Goal: Task Accomplishment & Management: Complete application form

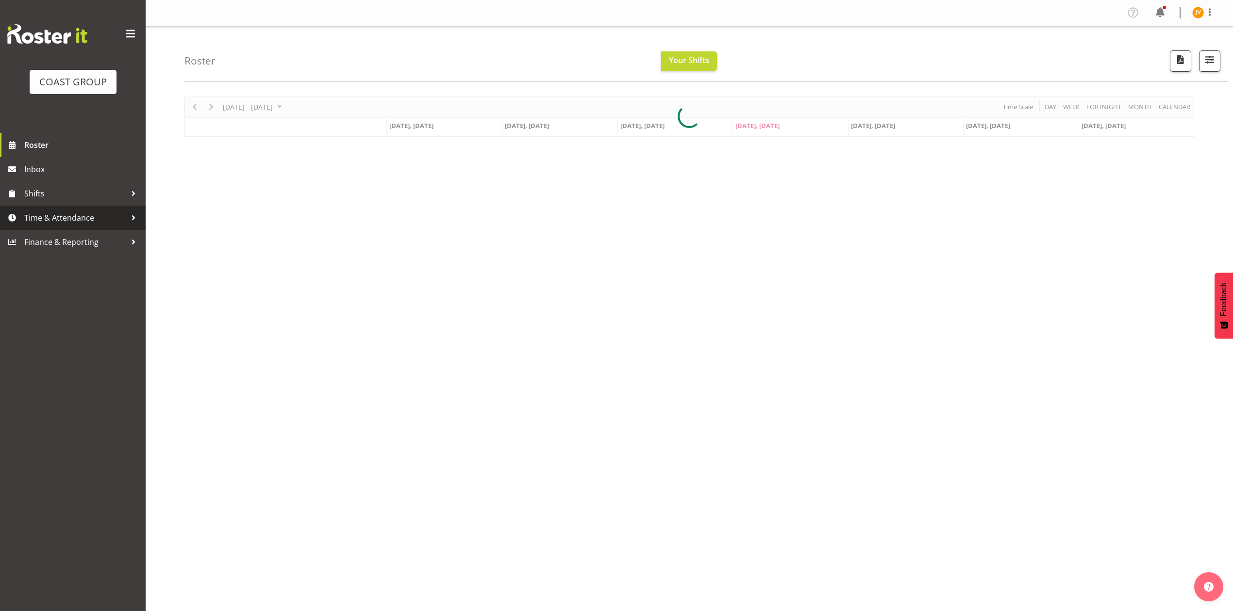
click at [92, 216] on span "Time & Attendance" at bounding box center [75, 218] width 102 height 15
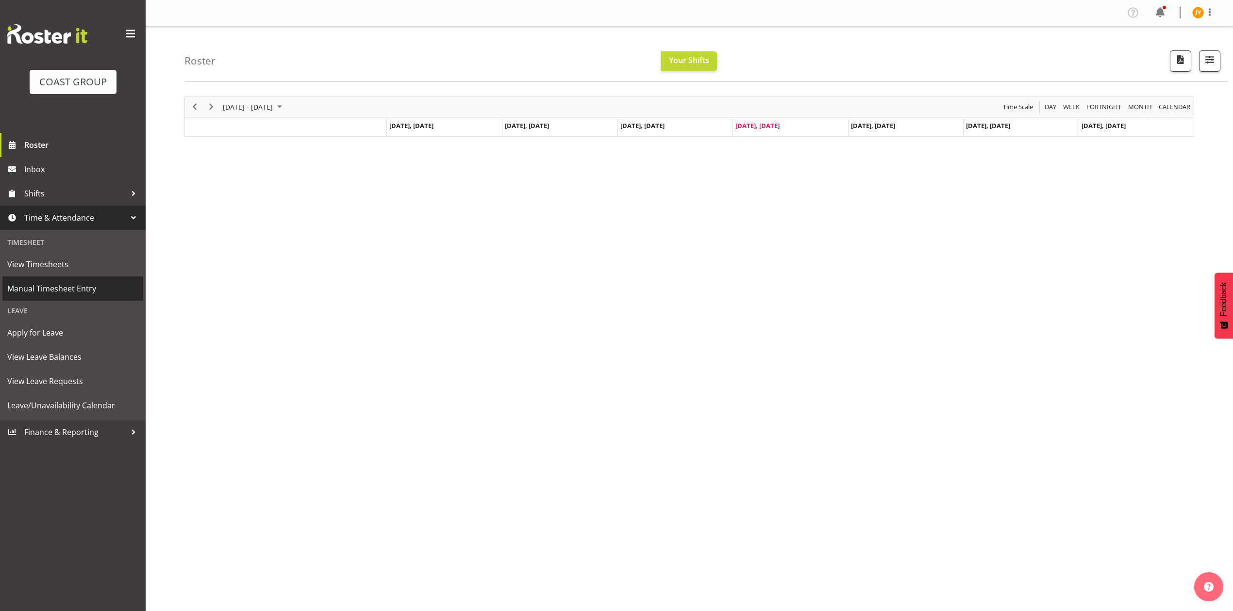
click at [49, 284] on span "Manual Timesheet Entry" at bounding box center [72, 288] width 131 height 15
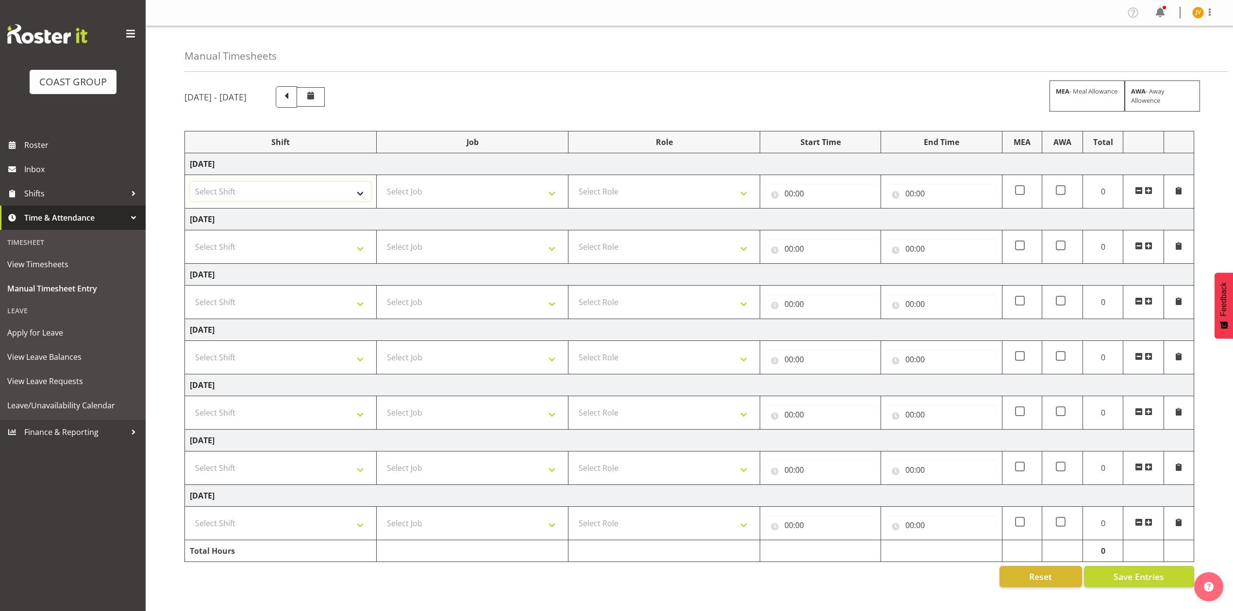
click at [255, 201] on select "Select Shift DW CHC Design Office DW CHC General Work Aug DW CHC General Work D…" at bounding box center [281, 191] width 182 height 19
select select "1512"
click at [190, 183] on select "Select Shift DW CHC Design Office DW CHC General Work Aug DW CHC General Work D…" at bounding box center [281, 191] width 182 height 19
click at [429, 200] on select "Select Job 1 Carlton Events 1 Carlton Hamilton 1 Carlton Wellington 1 EHS WAREH…" at bounding box center [472, 191] width 182 height 19
select select "1881"
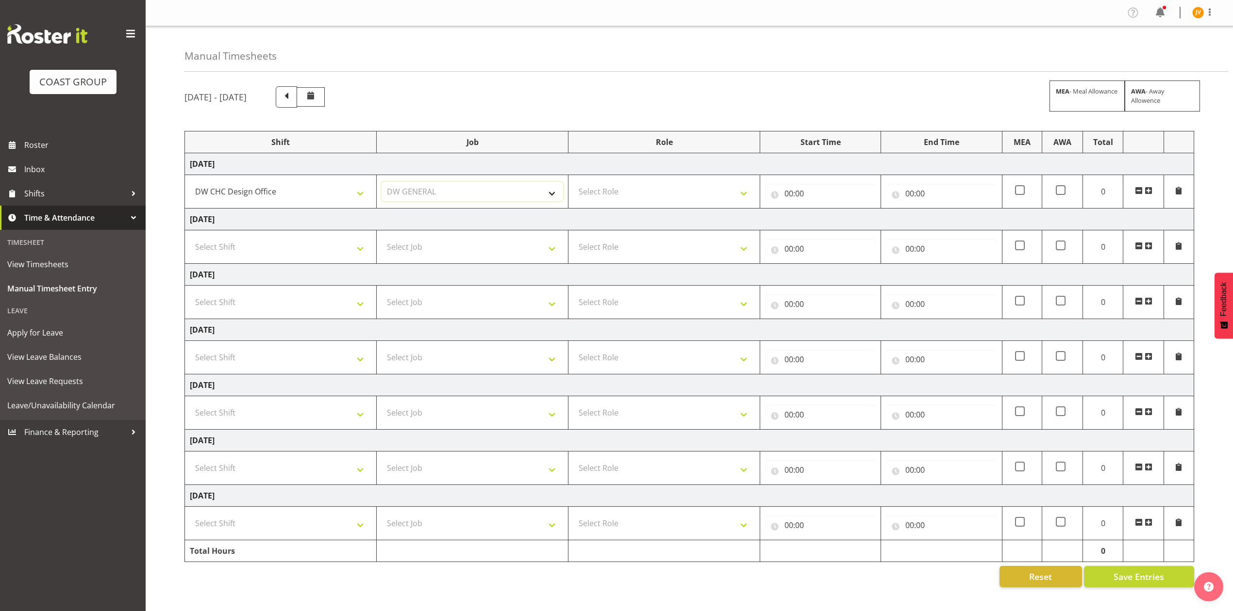
click at [381, 183] on select "Select Job 1 Carlton Events 1 Carlton Hamilton 1 Carlton Wellington 1 EHS WAREH…" at bounding box center [472, 191] width 182 height 19
click at [610, 197] on select "Select Role DESIGNER DW" at bounding box center [664, 191] width 182 height 19
select select "221"
click at [573, 183] on select "Select Role DESIGNER DW" at bounding box center [664, 191] width 182 height 19
click at [785, 195] on input "00:00" at bounding box center [820, 193] width 111 height 19
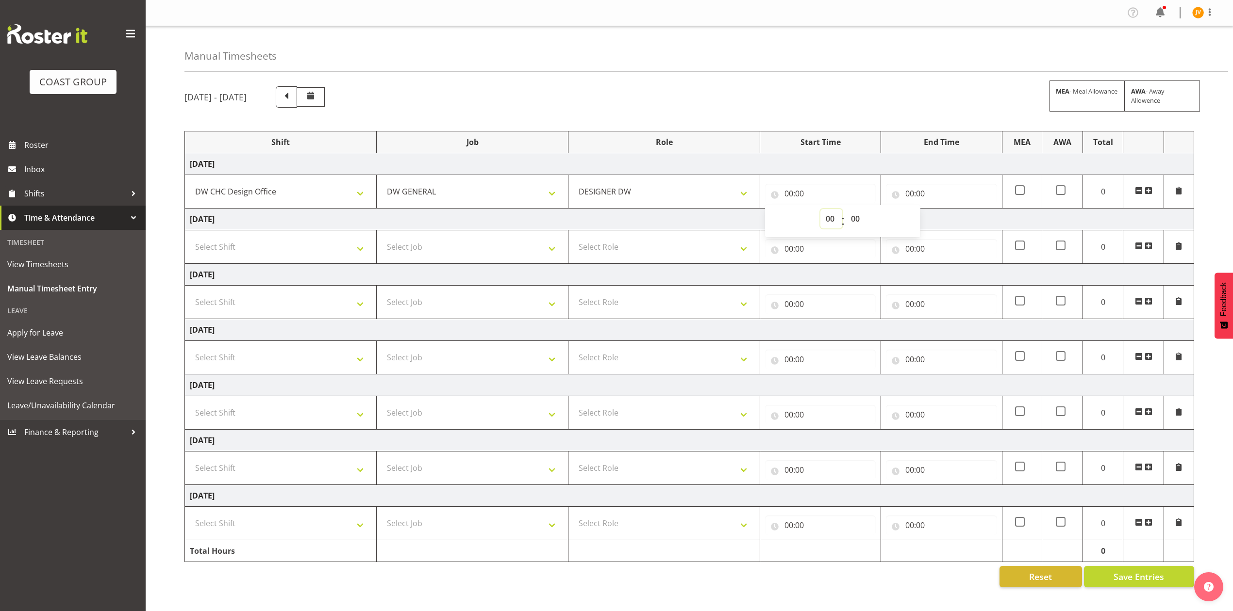
click at [831, 220] on select "00 01 02 03 04 05 06 07 08 09 10 11 12 13 14 15 16 17 18 19 20 21 22 23" at bounding box center [831, 218] width 22 height 19
select select "7"
click at [820, 210] on select "00 01 02 03 04 05 06 07 08 09 10 11 12 13 14 15 16 17 18 19 20 21 22 23" at bounding box center [831, 218] width 22 height 19
type input "07:00"
click at [874, 220] on div "00 01 02 03 04 05 06 07 08 09 10 11 12 13 14 15 16 17 18 19 20 21 22 23 : 00 01…" at bounding box center [842, 221] width 155 height 24
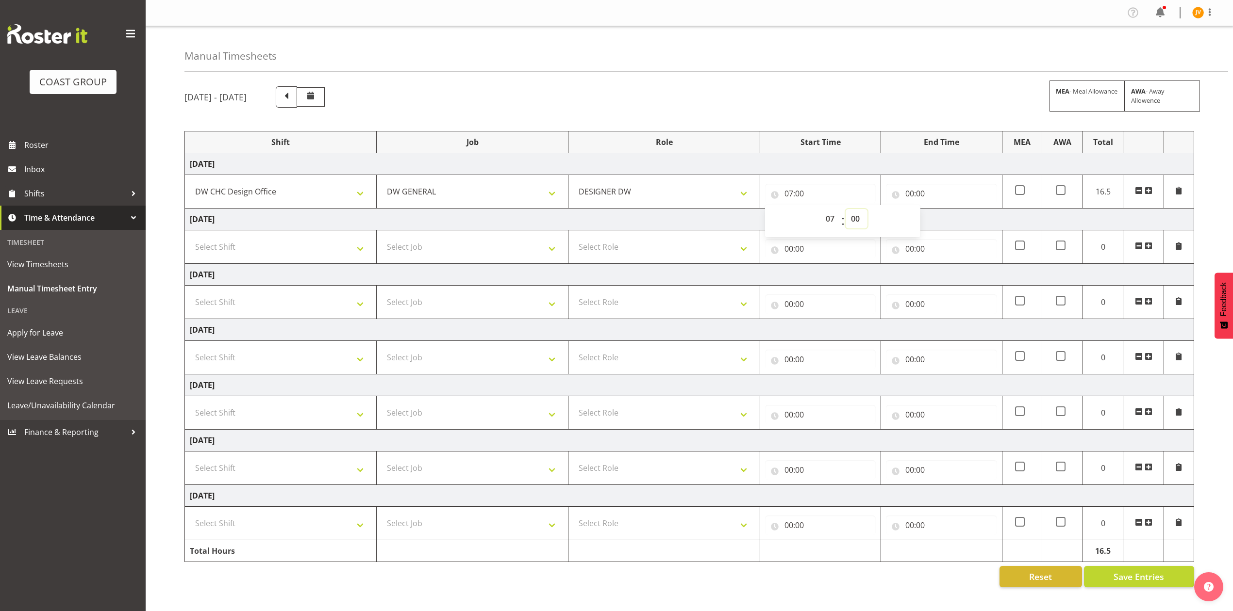
drag, startPoint x: 859, startPoint y: 221, endPoint x: 858, endPoint y: 228, distance: 6.4
click at [859, 221] on select "00 01 02 03 04 05 06 07 08 09 10 11 12 13 14 15 16 17 18 19 20 21 22 23 24 25 2…" at bounding box center [856, 218] width 22 height 19
select select "30"
click at [845, 210] on select "00 01 02 03 04 05 06 07 08 09 10 11 12 13 14 15 16 17 18 19 20 21 22 23 24 25 2…" at bounding box center [856, 218] width 22 height 19
type input "07:30"
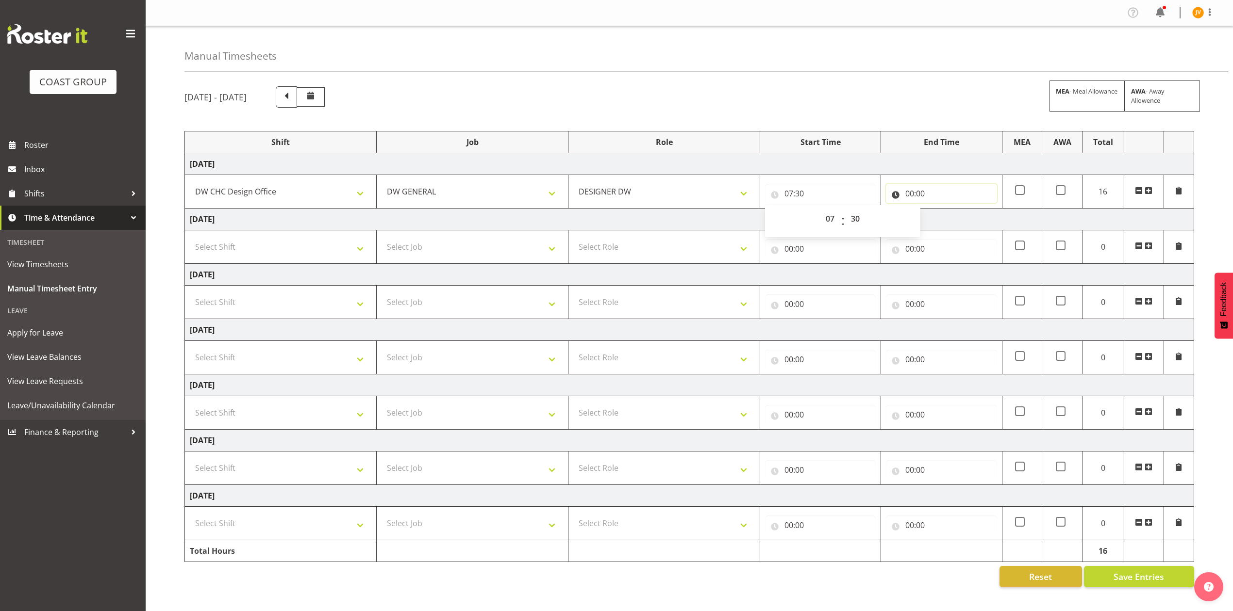
click at [911, 203] on input "00:00" at bounding box center [941, 193] width 111 height 19
drag, startPoint x: 949, startPoint y: 216, endPoint x: 950, endPoint y: 227, distance: 11.2
click at [949, 216] on select "00 01 02 03 04 05 06 07 08 09 10 11 12 13 14 15 16 17 18 19 20 21 22 23" at bounding box center [952, 218] width 22 height 19
select select "16"
click at [941, 210] on select "00 01 02 03 04 05 06 07 08 09 10 11 12 13 14 15 16 17 18 19 20 21 22 23" at bounding box center [952, 218] width 22 height 19
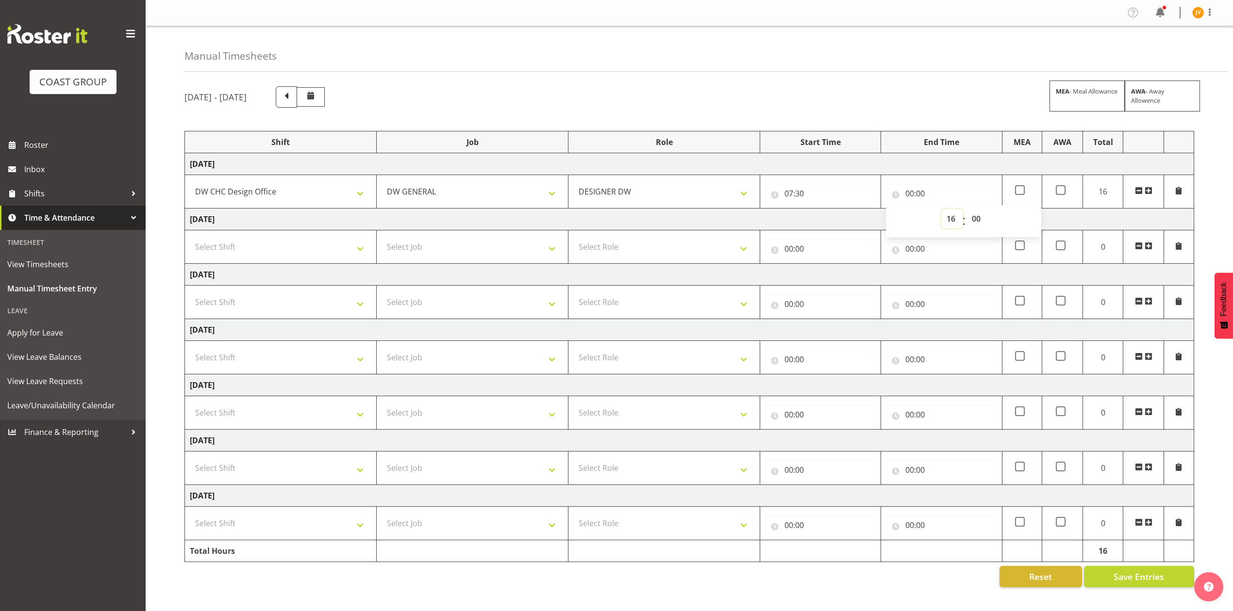
type input "16:00"
click at [977, 220] on select "00 01 02 03 04 05 06 07 08 09 10 11 12 13 14 15 16 17 18 19 20 21 22 23 24 25 2…" at bounding box center [977, 218] width 22 height 19
select select "30"
click at [966, 210] on select "00 01 02 03 04 05 06 07 08 09 10 11 12 13 14 15 16 17 18 19 20 21 22 23 24 25 2…" at bounding box center [977, 218] width 22 height 19
type input "16:30"
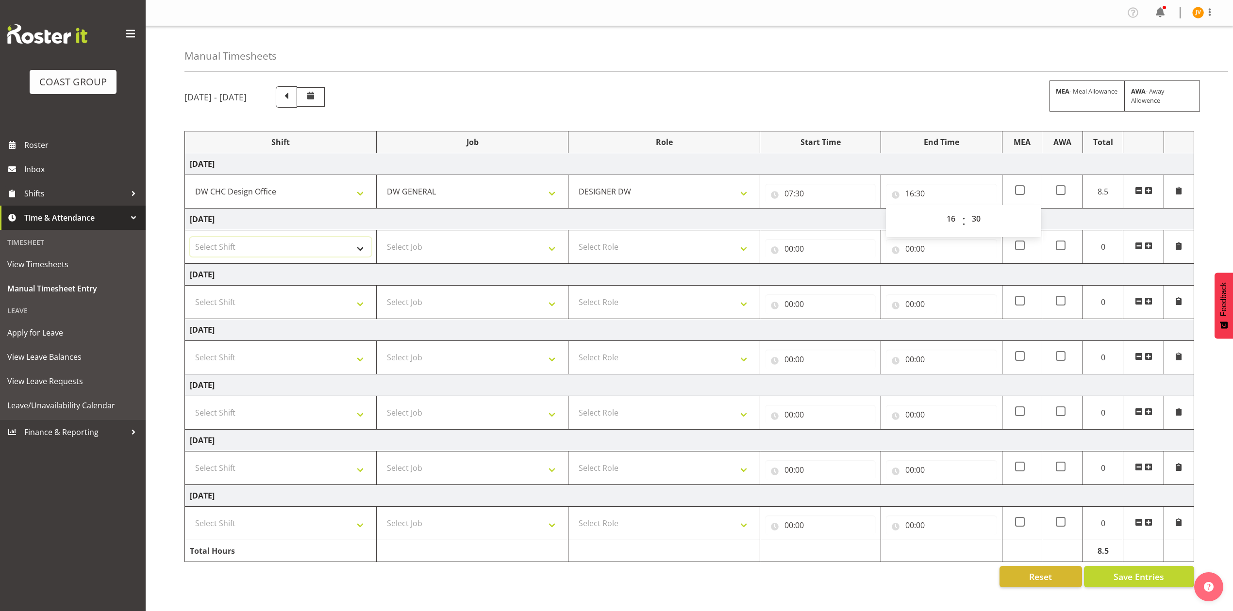
click at [267, 251] on select "Select Shift DW CHC Design Office DW CHC General Work Aug DW CHC General Work D…" at bounding box center [281, 246] width 182 height 19
select select "1512"
click at [190, 239] on select "Select Shift DW CHC Design Office DW CHC General Work Aug DW CHC General Work D…" at bounding box center [281, 246] width 182 height 19
click at [420, 248] on select "Select Job 1 Carlton Events 1 Carlton Hamilton 1 Carlton Wellington 1 EHS WAREH…" at bounding box center [472, 246] width 182 height 19
select select "1881"
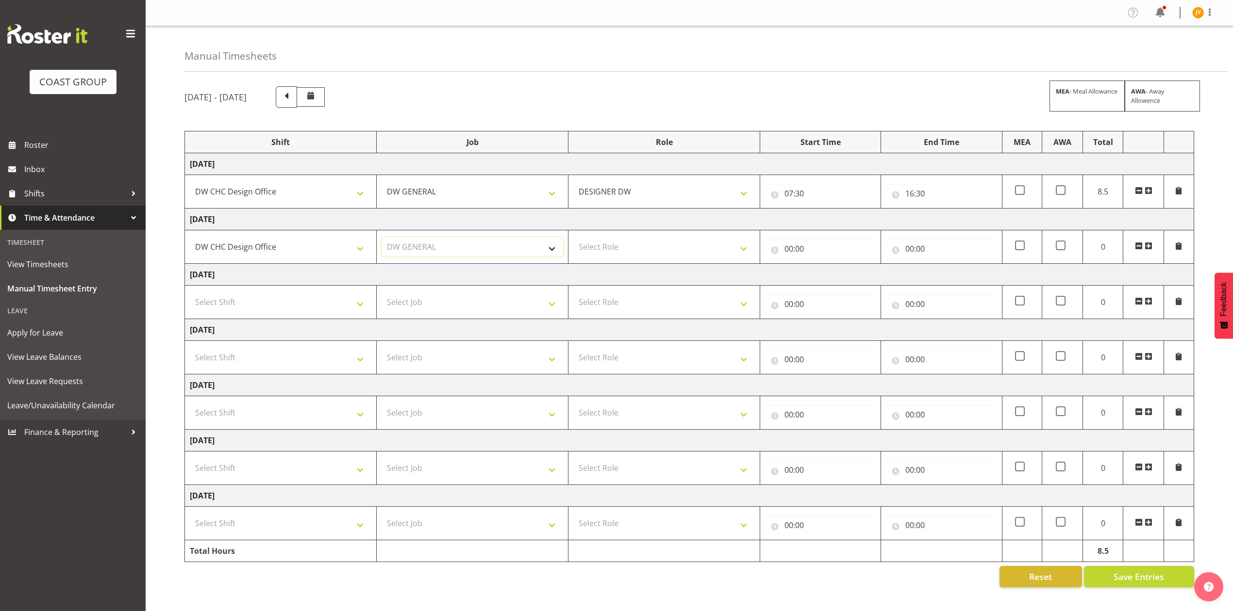
click at [381, 239] on select "Select Job 1 Carlton Events 1 Carlton Hamilton 1 Carlton Wellington 1 EHS WAREH…" at bounding box center [472, 246] width 182 height 19
click at [597, 242] on select "Select Role DESIGNER DW" at bounding box center [664, 246] width 182 height 19
select select "221"
click at [573, 239] on select "Select Role DESIGNER DW" at bounding box center [664, 246] width 182 height 19
click at [789, 249] on input "00:00" at bounding box center [820, 248] width 111 height 19
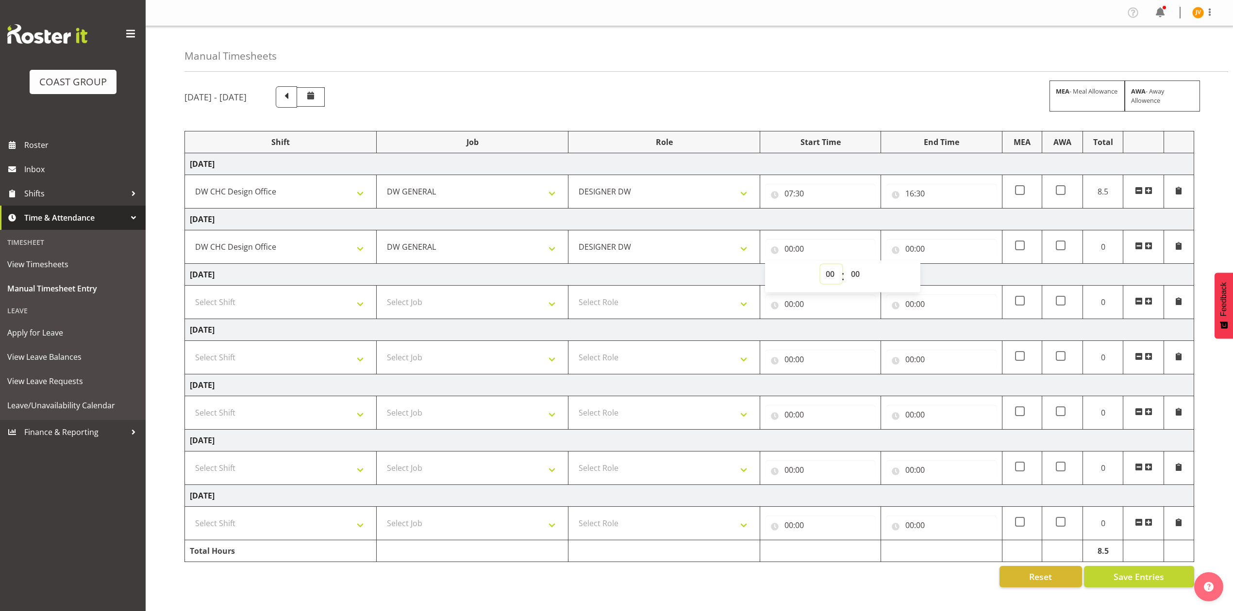
click at [833, 268] on select "00 01 02 03 04 05 06 07 08 09 10 11 12 13 14 15 16 17 18 19 20 21 22 23" at bounding box center [831, 273] width 22 height 19
select select "7"
click at [820, 266] on select "00 01 02 03 04 05 06 07 08 09 10 11 12 13 14 15 16 17 18 19 20 21 22 23" at bounding box center [831, 273] width 22 height 19
type input "07:00"
click at [857, 280] on select "00 01 02 03 04 05 06 07 08 09 10 11 12 13 14 15 16 17 18 19 20 21 22 23 24 25 2…" at bounding box center [856, 273] width 22 height 19
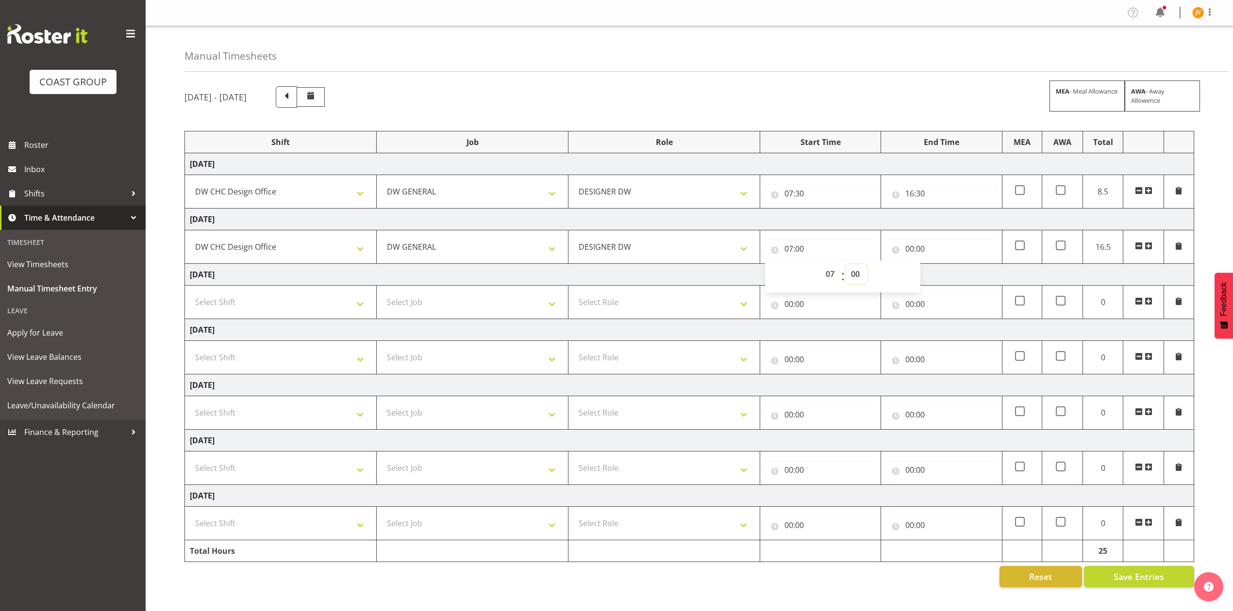
select select "45"
click at [845, 266] on select "00 01 02 03 04 05 06 07 08 09 10 11 12 13 14 15 16 17 18 19 20 21 22 23 24 25 2…" at bounding box center [856, 273] width 22 height 19
type input "07:45"
click at [908, 248] on input "00:00" at bounding box center [941, 248] width 111 height 19
drag, startPoint x: 950, startPoint y: 270, endPoint x: 944, endPoint y: 275, distance: 8.0
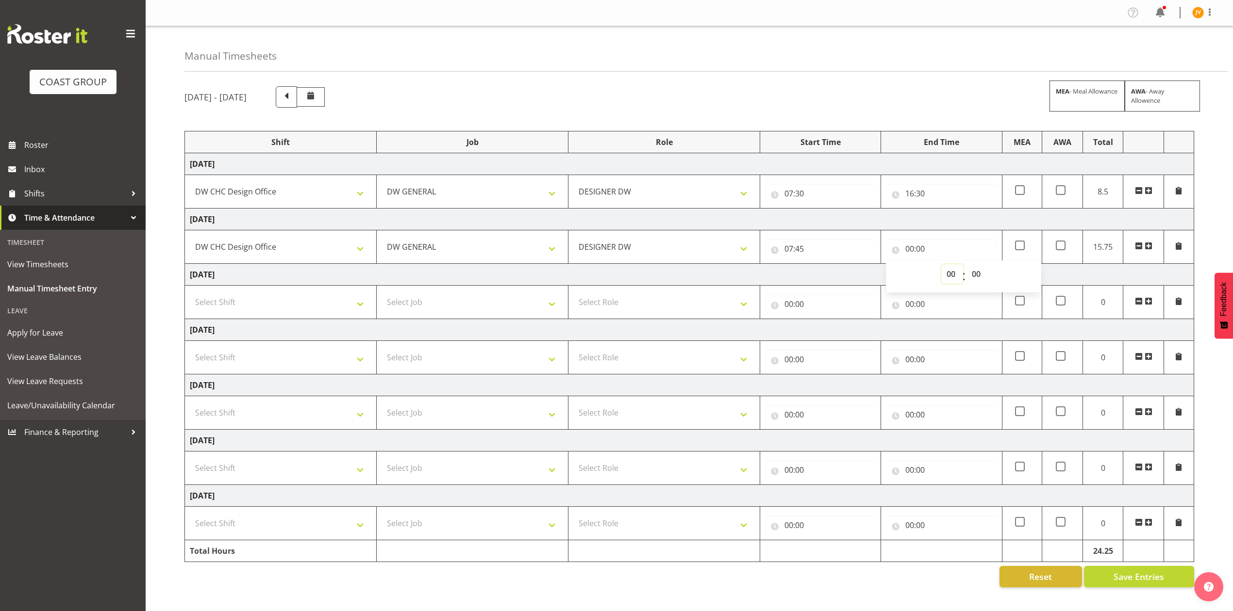
click at [950, 270] on select "00 01 02 03 04 05 06 07 08 09 10 11 12 13 14 15 16 17 18 19 20 21 22 23" at bounding box center [952, 273] width 22 height 19
select select "16"
click at [941, 266] on select "00 01 02 03 04 05 06 07 08 09 10 11 12 13 14 15 16 17 18 19 20 21 22 23" at bounding box center [952, 273] width 22 height 19
type input "16:00"
click at [980, 274] on select "00 01 02 03 04 05 06 07 08 09 10 11 12 13 14 15 16 17 18 19 20 21 22 23 24 25 2…" at bounding box center [977, 273] width 22 height 19
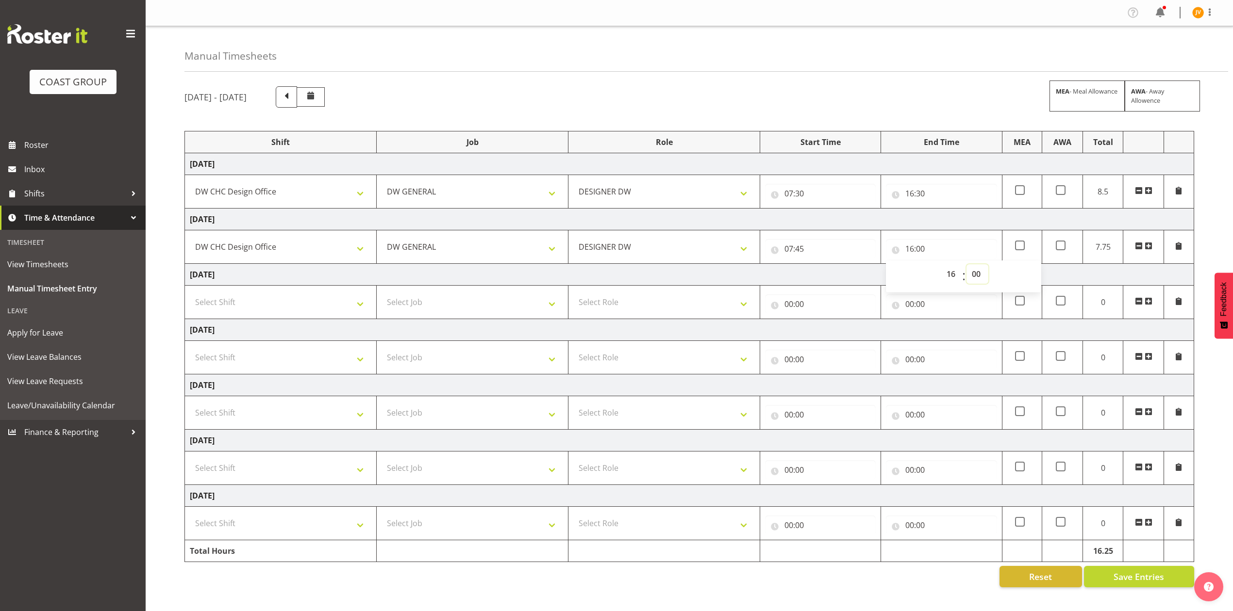
select select "30"
click at [966, 266] on select "00 01 02 03 04 05 06 07 08 09 10 11 12 13 14 15 16 17 18 19 20 21 22 23 24 25 2…" at bounding box center [977, 273] width 22 height 19
type input "16:30"
click at [1121, 583] on span "Save Entries" at bounding box center [1138, 577] width 50 height 13
